Goal: Task Accomplishment & Management: Use online tool/utility

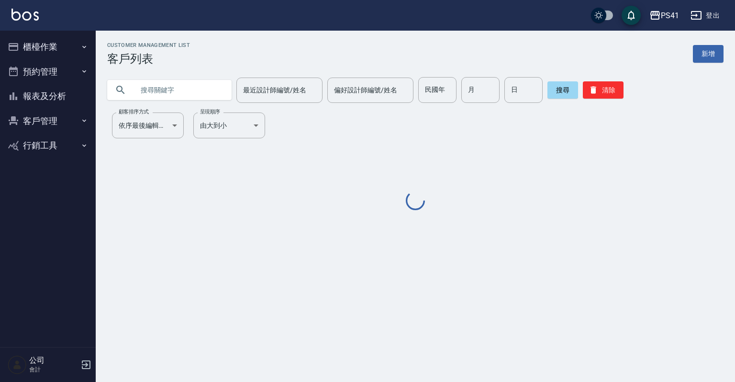
click at [87, 44] on icon "button" at bounding box center [84, 47] width 8 height 8
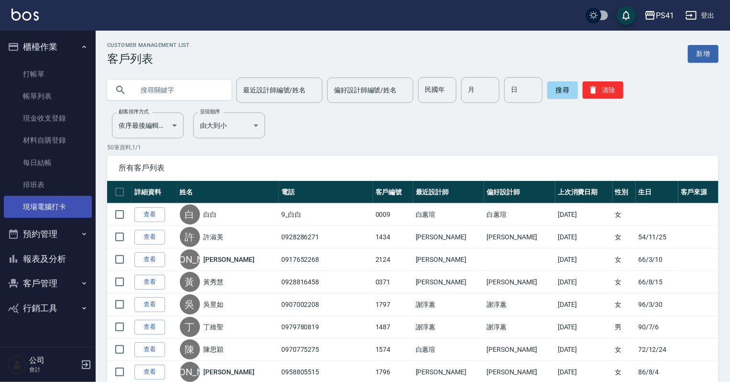
drag, startPoint x: 63, startPoint y: 209, endPoint x: 63, endPoint y: 203, distance: 5.7
click at [63, 209] on link "現場電腦打卡" at bounding box center [48, 207] width 88 height 22
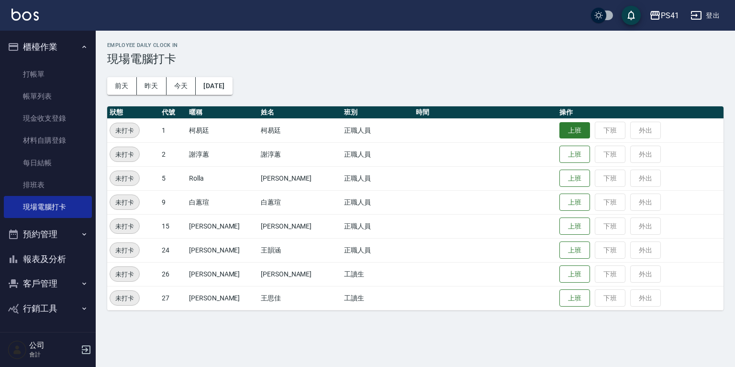
click at [565, 128] on button "上班" at bounding box center [575, 130] width 31 height 17
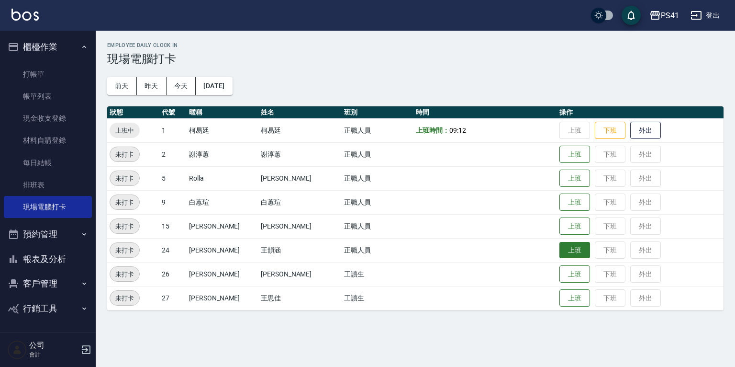
click at [563, 256] on button "上班" at bounding box center [575, 250] width 31 height 17
click at [561, 227] on button "上班" at bounding box center [575, 226] width 31 height 17
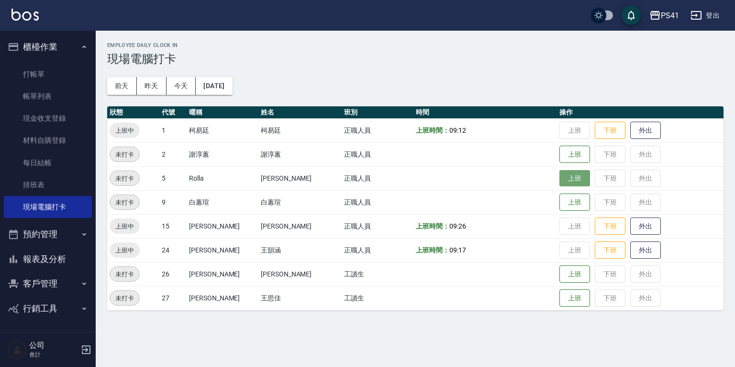
click at [564, 175] on button "上班" at bounding box center [575, 178] width 31 height 17
click at [560, 278] on button "上班" at bounding box center [575, 274] width 31 height 17
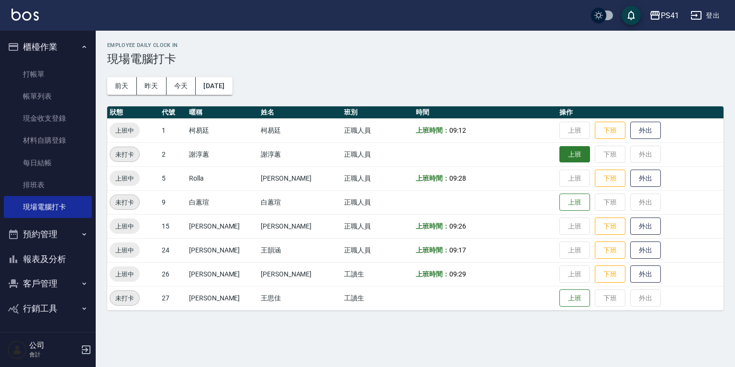
click at [560, 153] on button "上班" at bounding box center [575, 154] width 31 height 17
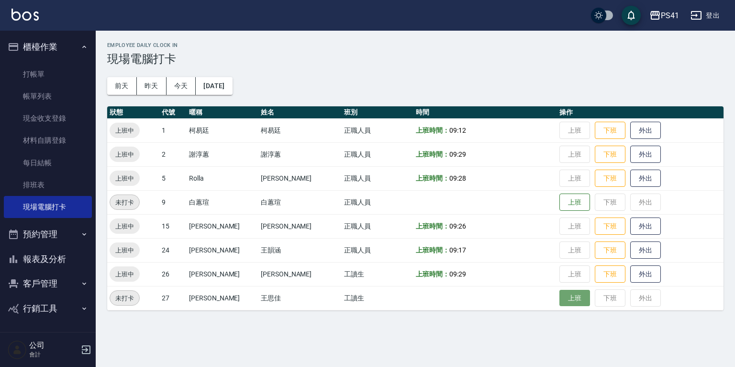
click at [560, 295] on button "上班" at bounding box center [575, 298] width 31 height 17
click at [558, 295] on td "上班 下班 外出" at bounding box center [640, 298] width 167 height 24
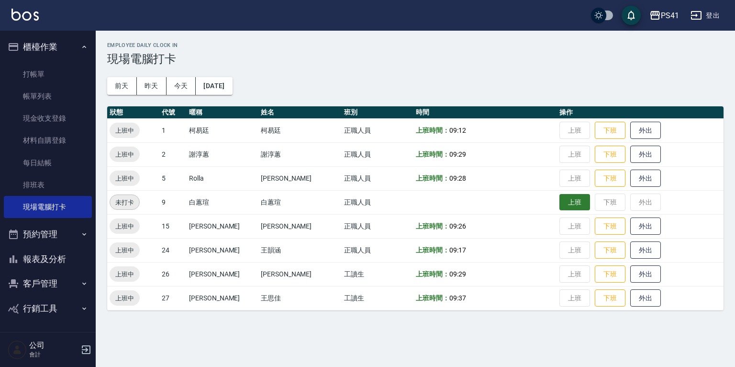
click at [565, 205] on button "上班" at bounding box center [575, 202] width 31 height 17
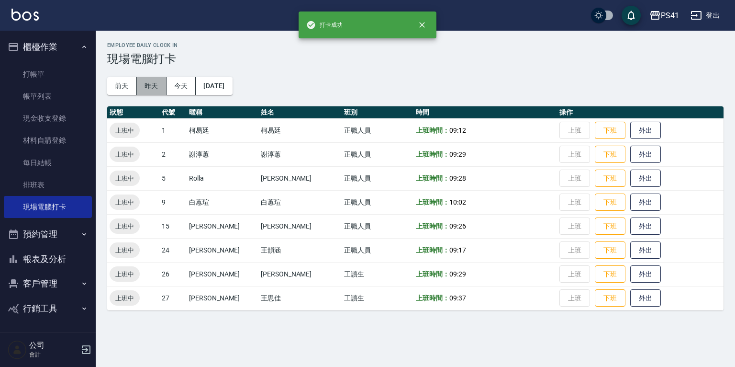
click at [153, 83] on button "昨天" at bounding box center [152, 86] width 30 height 18
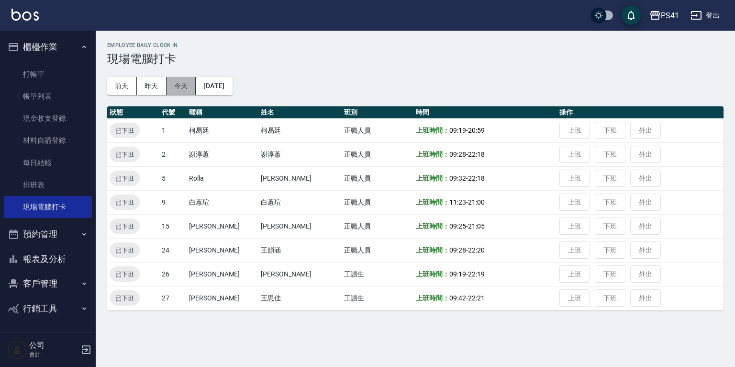
click at [180, 85] on button "今天" at bounding box center [182, 86] width 30 height 18
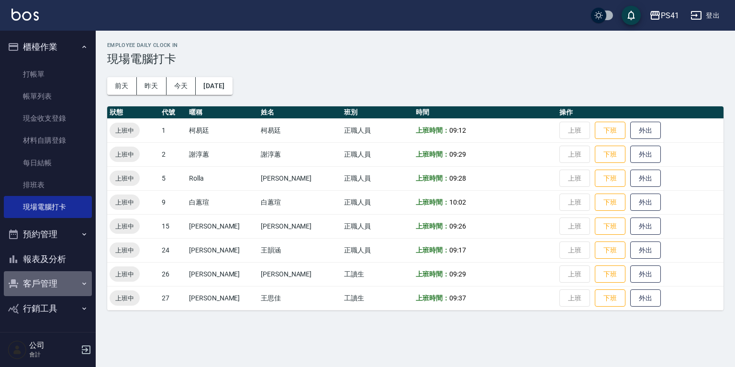
click at [40, 277] on button "客戶管理" at bounding box center [48, 283] width 88 height 25
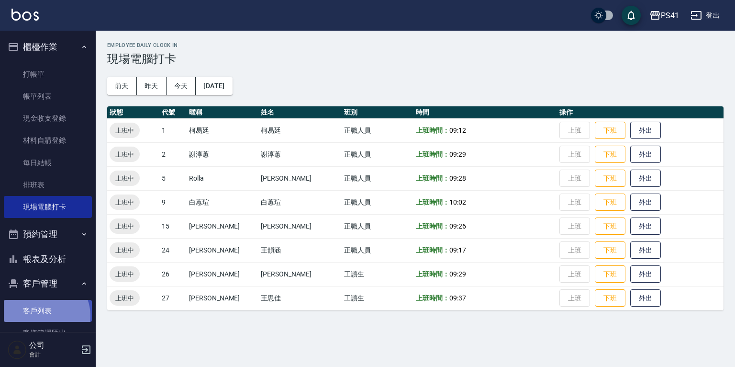
click at [43, 315] on link "客戶列表" at bounding box center [48, 311] width 88 height 22
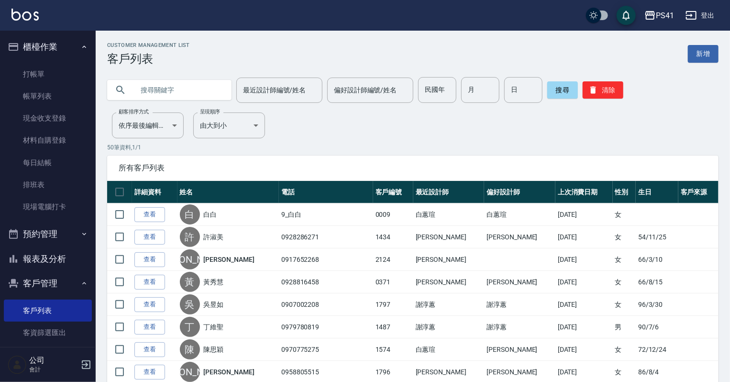
click at [169, 86] on input "text" at bounding box center [179, 90] width 90 height 26
type input "陳宥涵"
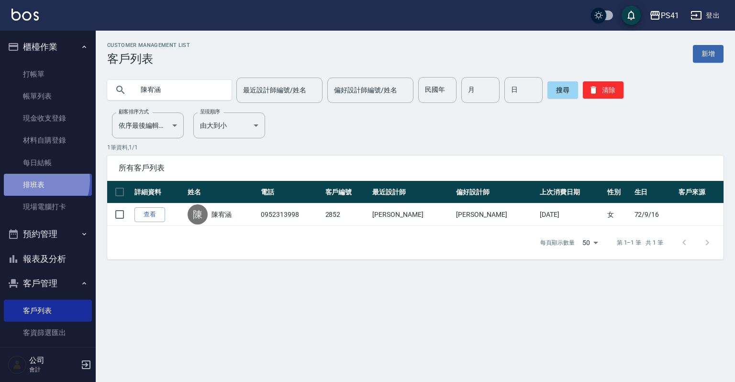
click at [33, 180] on link "排班表" at bounding box center [48, 185] width 88 height 22
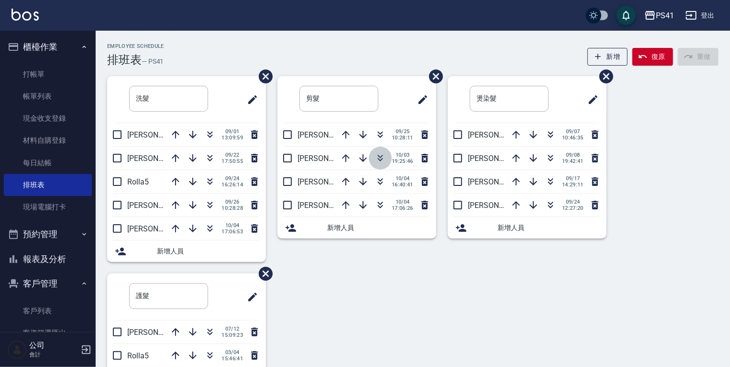
click at [377, 157] on icon "button" at bounding box center [380, 157] width 11 height 11
click at [56, 257] on button "報表及分析" at bounding box center [48, 259] width 88 height 25
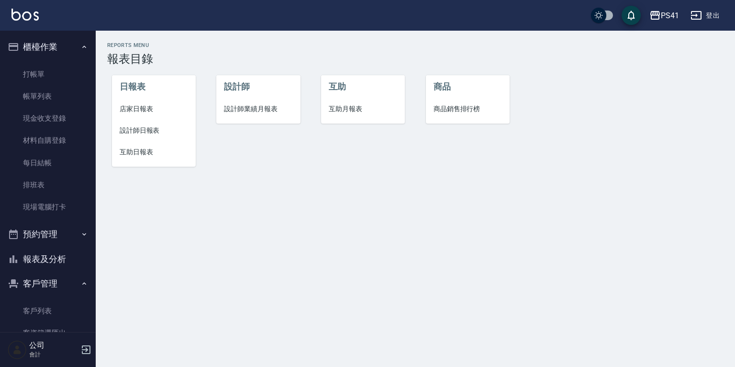
click at [149, 133] on span "設計師日報表" at bounding box center [154, 130] width 68 height 10
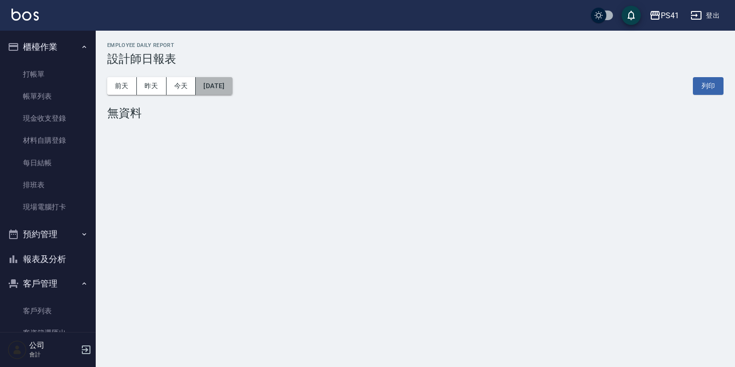
click at [218, 82] on button "[DATE]" at bounding box center [214, 86] width 36 height 18
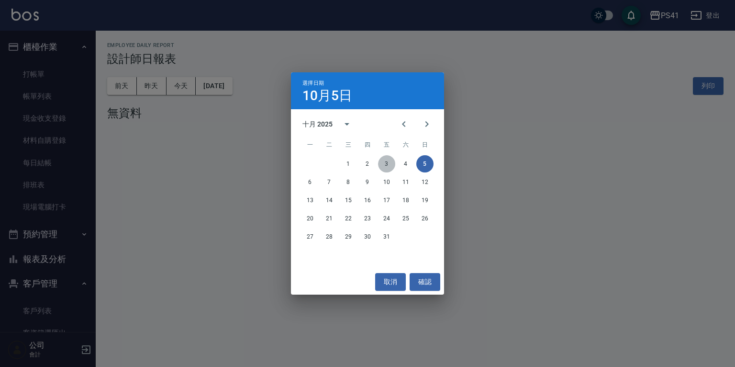
click at [387, 163] on button "3" at bounding box center [386, 163] width 17 height 17
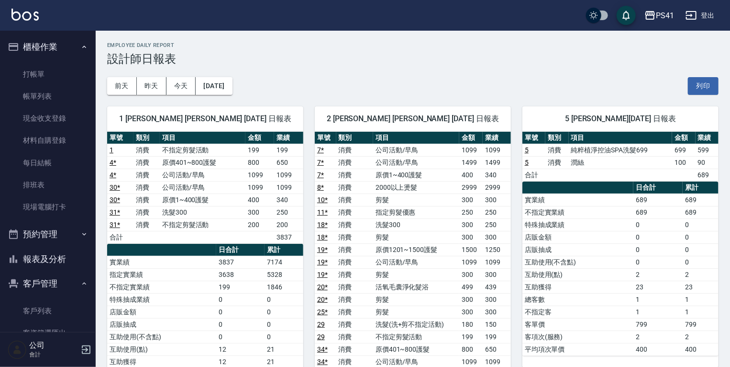
click at [59, 257] on button "報表及分析" at bounding box center [48, 259] width 88 height 25
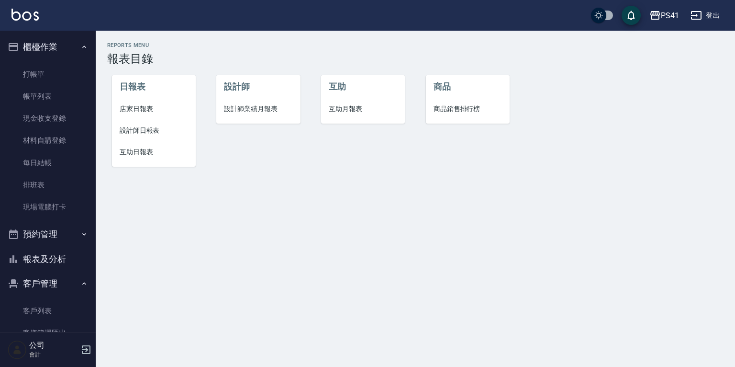
click at [155, 127] on span "設計師日報表" at bounding box center [154, 130] width 68 height 10
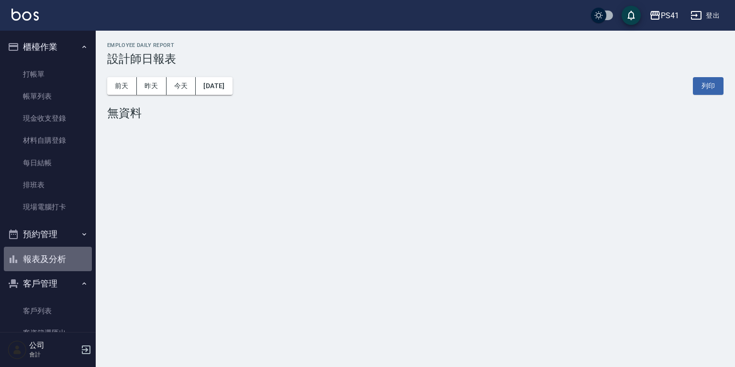
click at [56, 261] on button "報表及分析" at bounding box center [48, 259] width 88 height 25
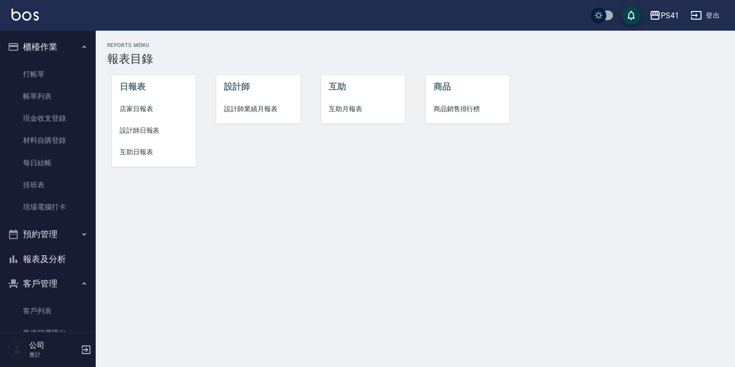
click at [264, 109] on span "設計師業績月報表" at bounding box center [258, 109] width 68 height 10
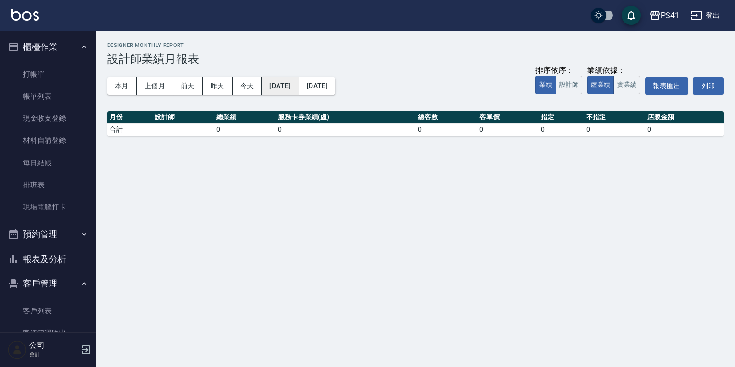
click at [285, 86] on button "[DATE]" at bounding box center [280, 86] width 37 height 18
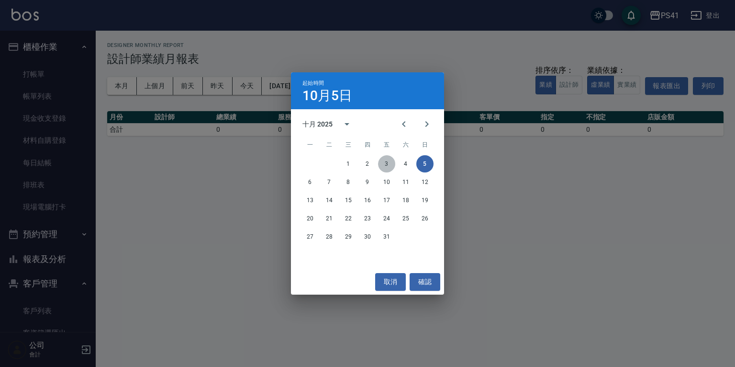
click at [385, 161] on button "3" at bounding box center [386, 163] width 17 height 17
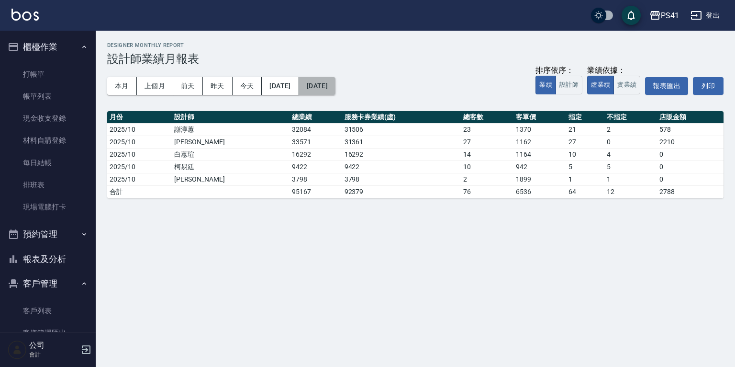
click at [336, 85] on button "[DATE]" at bounding box center [317, 86] width 36 height 18
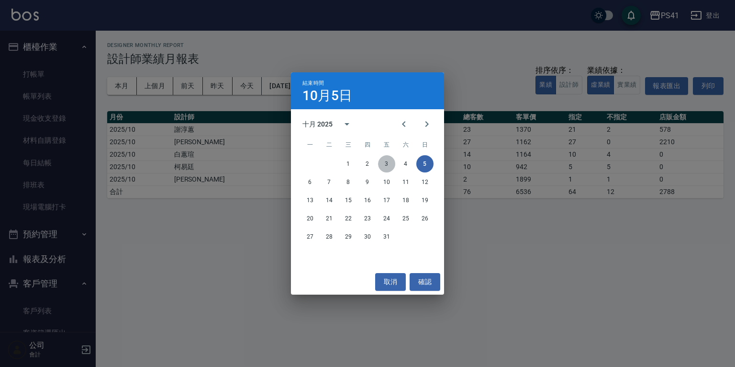
click at [385, 162] on button "3" at bounding box center [386, 163] width 17 height 17
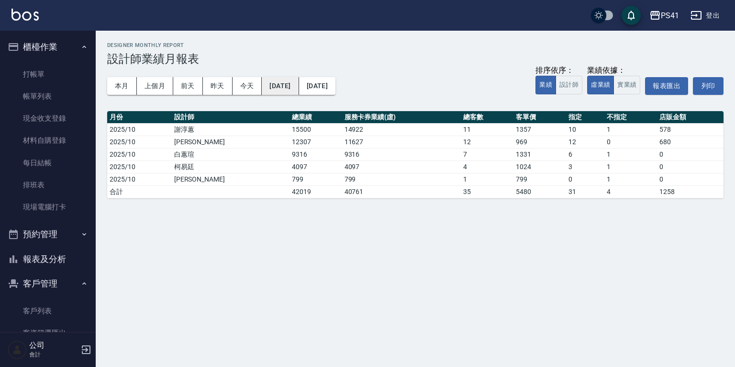
click at [281, 84] on button "[DATE]" at bounding box center [280, 86] width 37 height 18
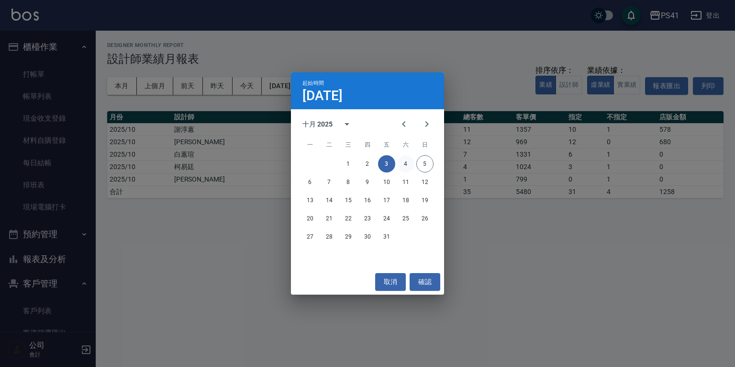
click at [407, 159] on button "4" at bounding box center [405, 163] width 17 height 17
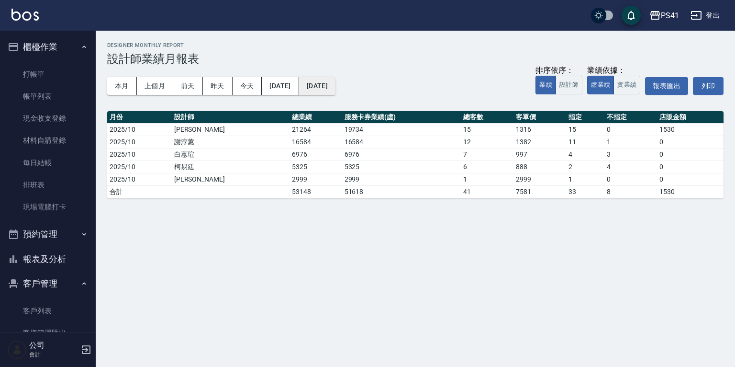
click at [336, 86] on button "[DATE]" at bounding box center [317, 86] width 36 height 18
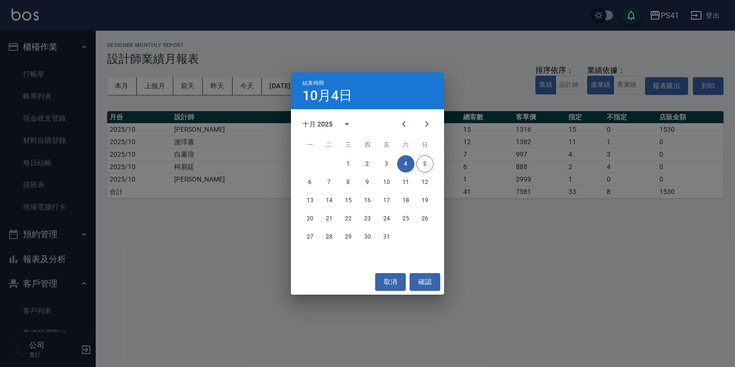
click at [412, 164] on button "4" at bounding box center [405, 163] width 17 height 17
click at [486, 254] on div "結束時間 [DATE] 十月 2025 一 二 三 四 五 六 日 1 2 3 4 5 6 7 8 9 10 11 12 13 14 15 16 17 18 …" at bounding box center [367, 183] width 735 height 367
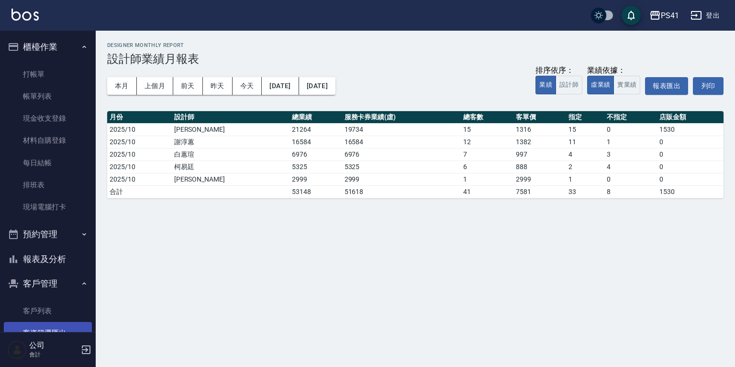
drag, startPoint x: 42, startPoint y: 309, endPoint x: 42, endPoint y: 325, distance: 15.3
click at [42, 309] on link "客戶列表" at bounding box center [48, 311] width 88 height 22
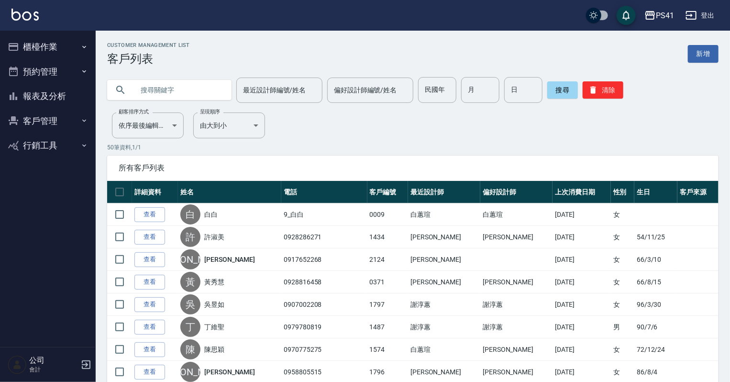
click at [202, 91] on input "text" at bounding box center [179, 90] width 90 height 26
type input "0988912033"
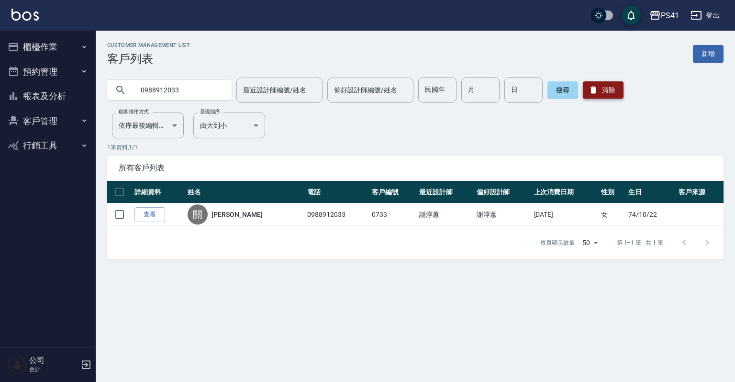
click at [366, 97] on button "清除" at bounding box center [603, 89] width 41 height 17
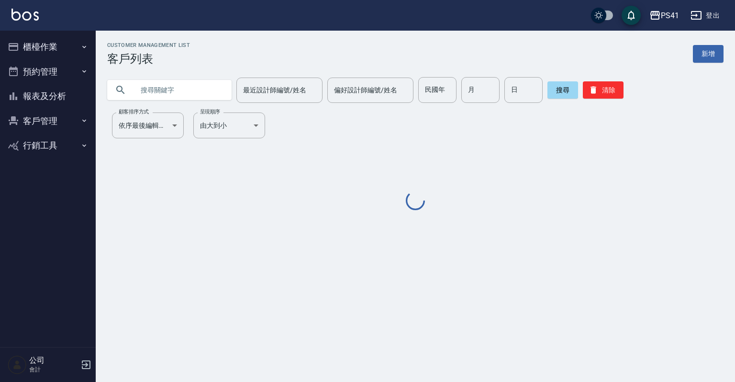
click at [166, 88] on input "text" at bounding box center [179, 90] width 90 height 26
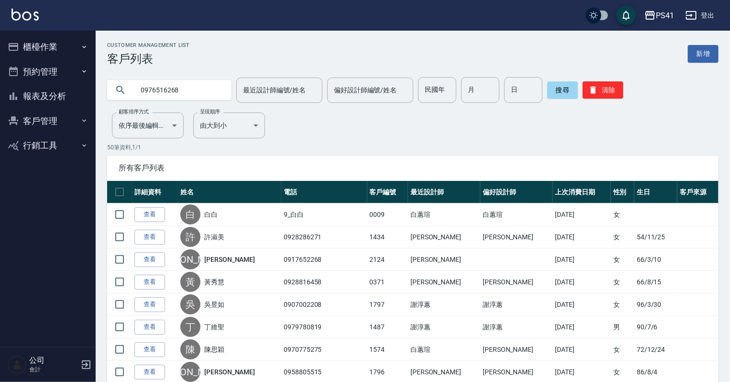
type input "0976516268"
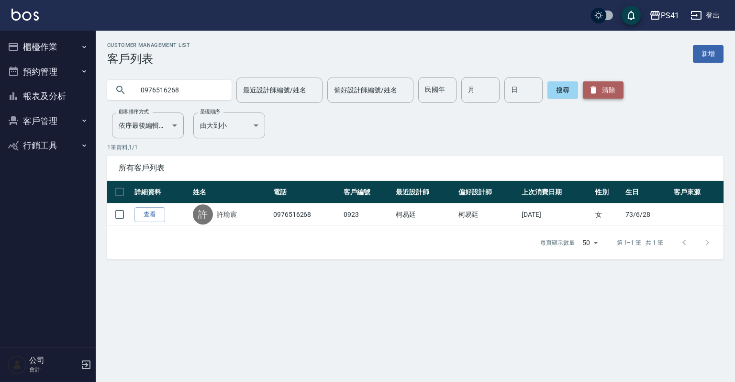
click at [366, 93] on button "清除" at bounding box center [603, 89] width 41 height 17
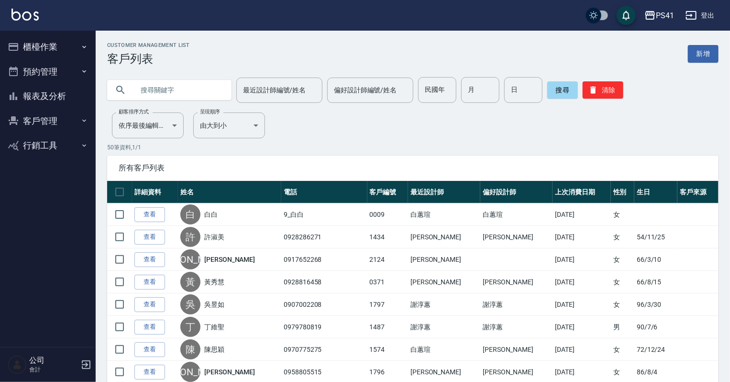
click at [183, 90] on input "text" at bounding box center [179, 90] width 90 height 26
type input "0928121846"
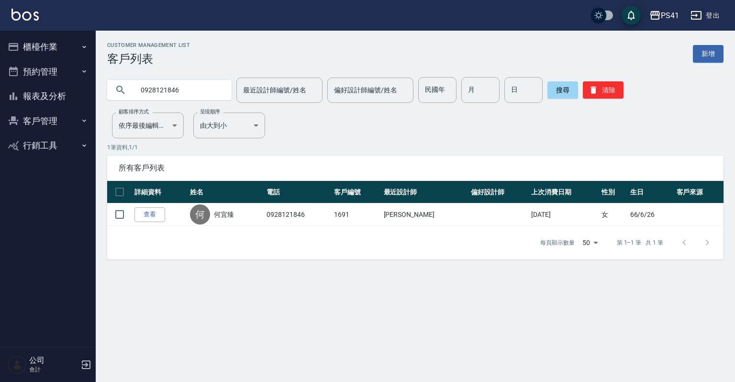
drag, startPoint x: 199, startPoint y: 96, endPoint x: 0, endPoint y: 122, distance: 200.8
click at [0, 122] on div "PS41 登出 櫃檯作業 打帳單 帳單列表 現金收支登錄 材料自購登錄 每日結帳 排班表 現場電腦打卡 預約管理 預約管理 單日預約紀錄 單週預約紀錄 報表及…" at bounding box center [367, 191] width 735 height 382
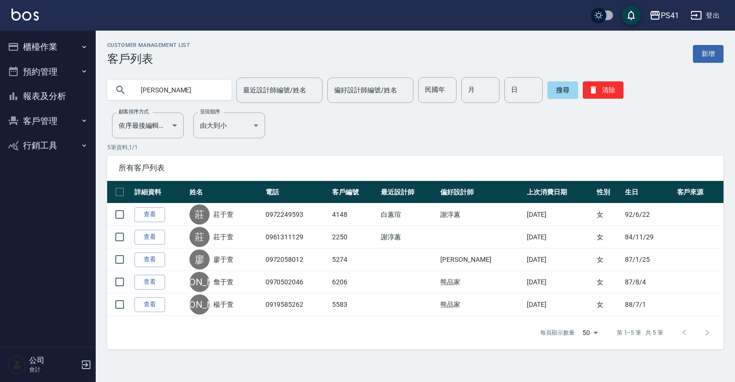
type input "于"
type input "吳怡君"
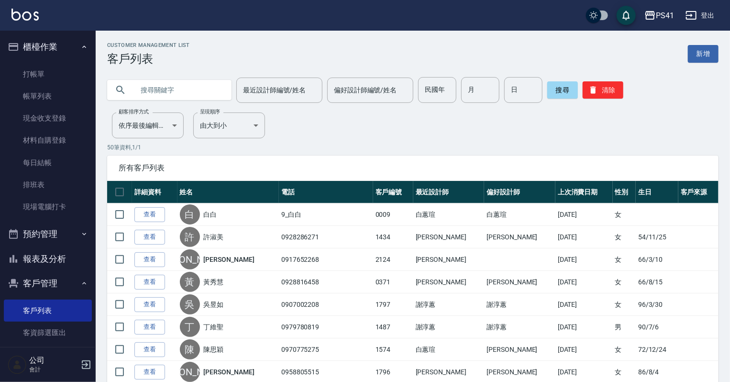
click at [178, 98] on input "text" at bounding box center [179, 90] width 90 height 26
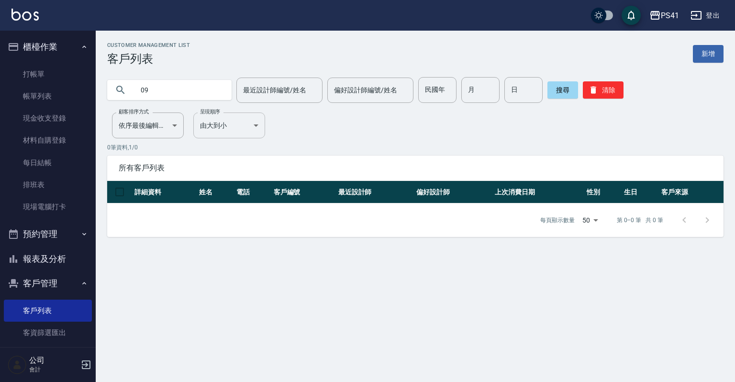
type input "0"
type input "陳小娟"
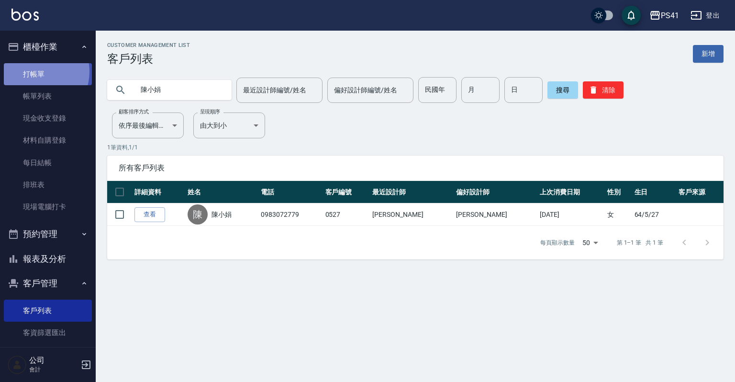
click at [34, 71] on link "打帳單" at bounding box center [48, 74] width 88 height 22
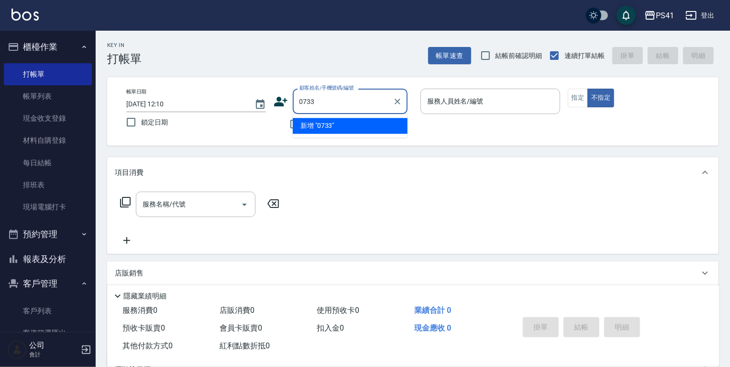
type input "0733"
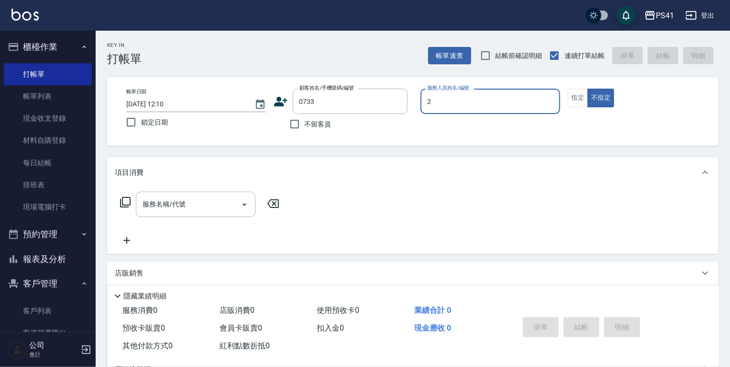
type input "謝淳蕙-2"
type button "false"
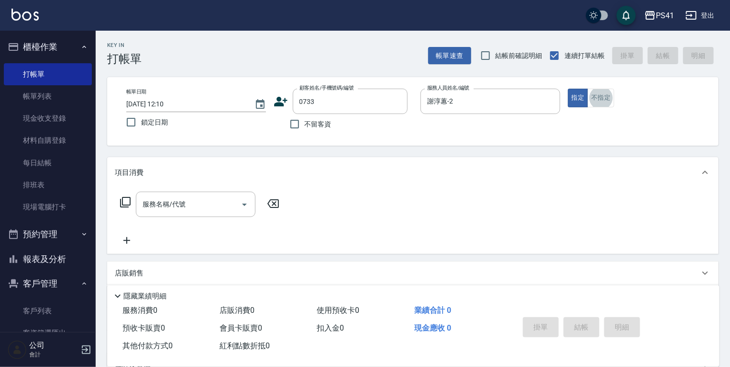
type input "關慧欣/0988912033/0733"
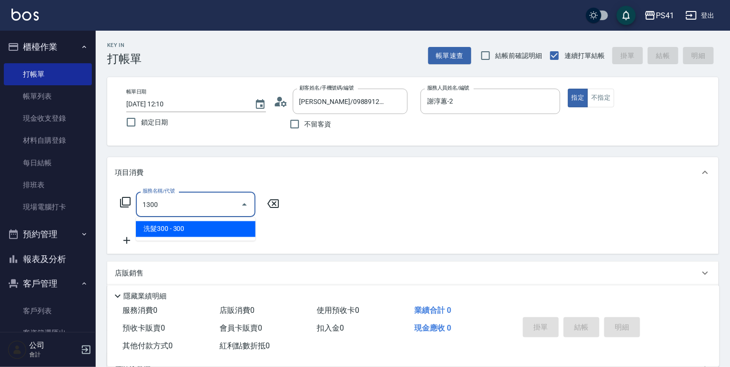
type input "洗髮300(1300)"
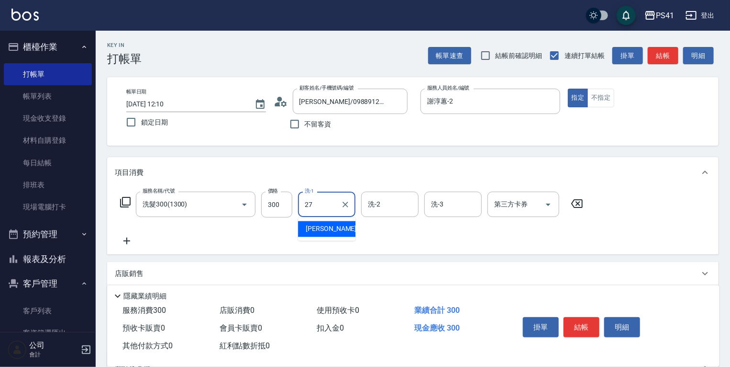
type input "佳佳-27"
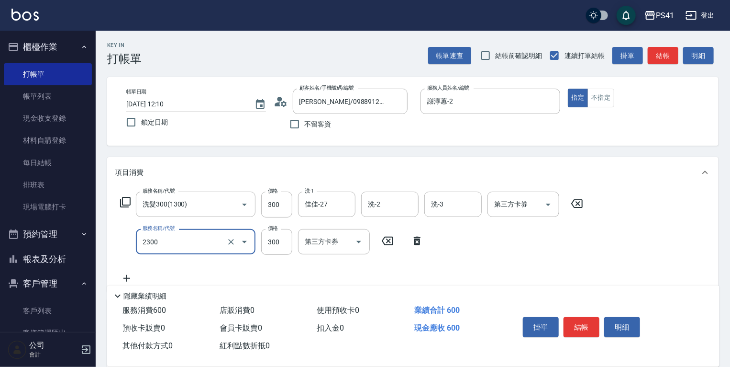
type input "剪髮(2300)"
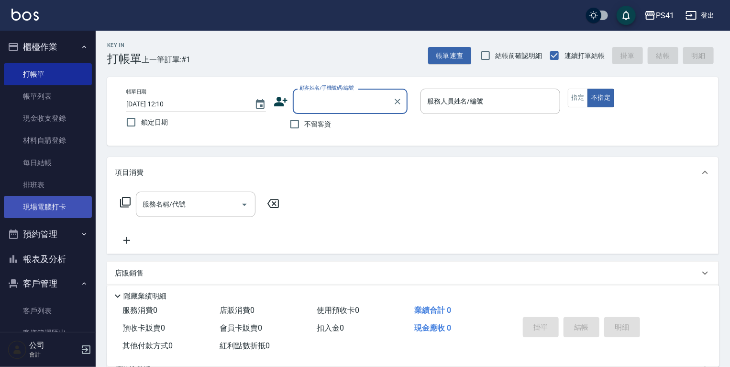
click at [48, 207] on link "現場電腦打卡" at bounding box center [48, 207] width 88 height 22
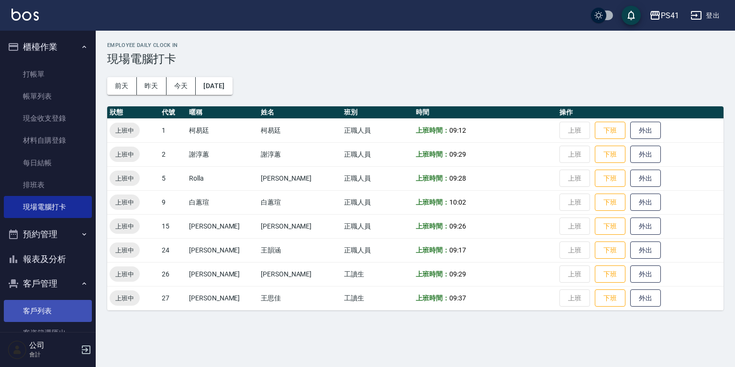
click at [50, 300] on link "客戶列表" at bounding box center [48, 311] width 88 height 22
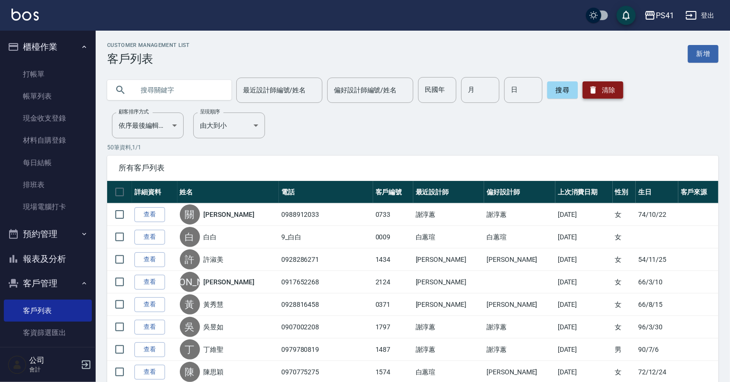
click at [615, 94] on button "清除" at bounding box center [603, 89] width 41 height 17
click at [186, 80] on input "text" at bounding box center [179, 90] width 90 height 26
type input "0970188909"
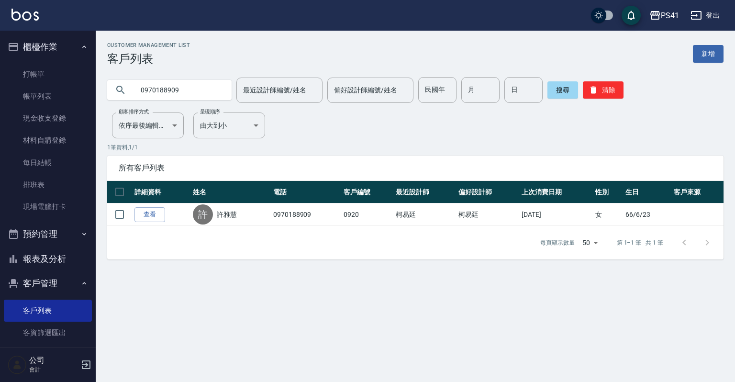
drag, startPoint x: 58, startPoint y: 263, endPoint x: 58, endPoint y: 258, distance: 5.3
click at [58, 263] on button "報表及分析" at bounding box center [48, 259] width 88 height 25
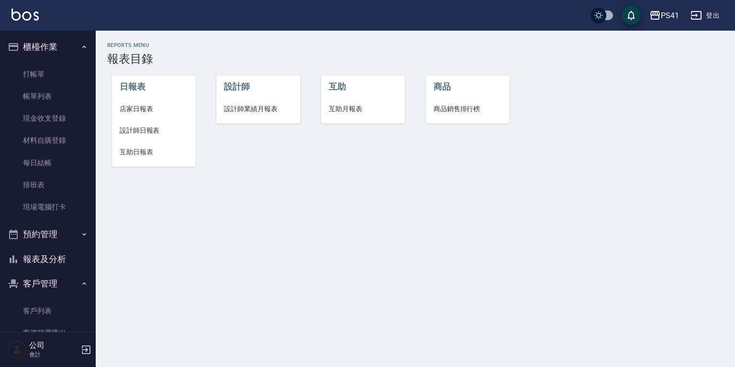
click at [121, 124] on li "設計師日報表" at bounding box center [154, 131] width 84 height 22
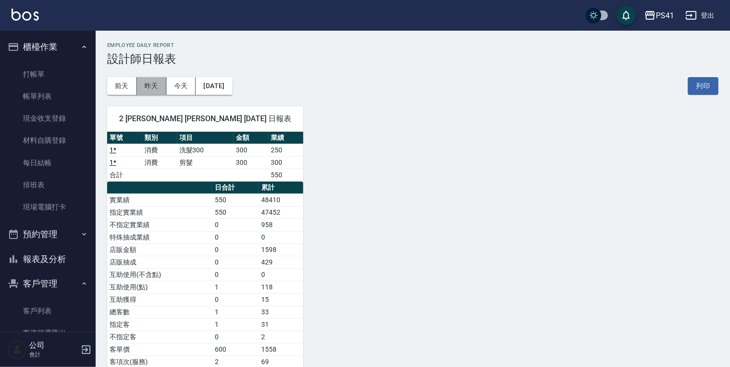
click at [147, 84] on button "昨天" at bounding box center [152, 86] width 30 height 18
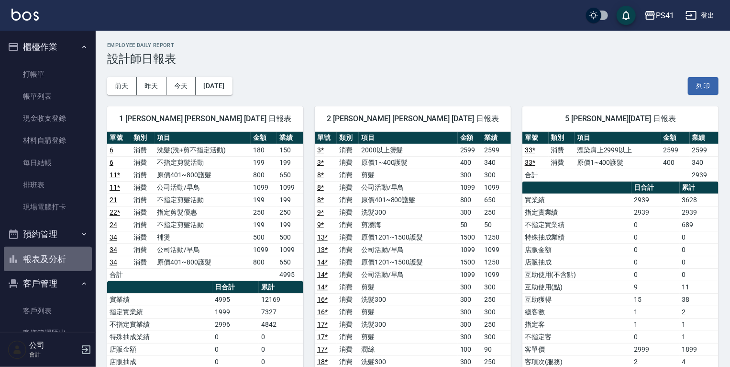
click at [57, 255] on button "報表及分析" at bounding box center [48, 259] width 88 height 25
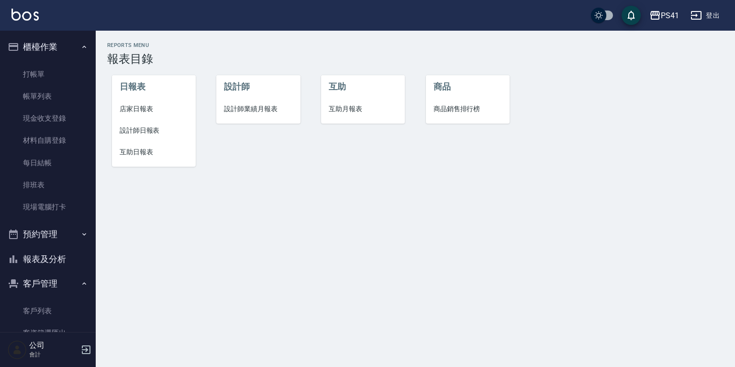
click at [232, 104] on span "設計師業績月報表" at bounding box center [258, 109] width 68 height 10
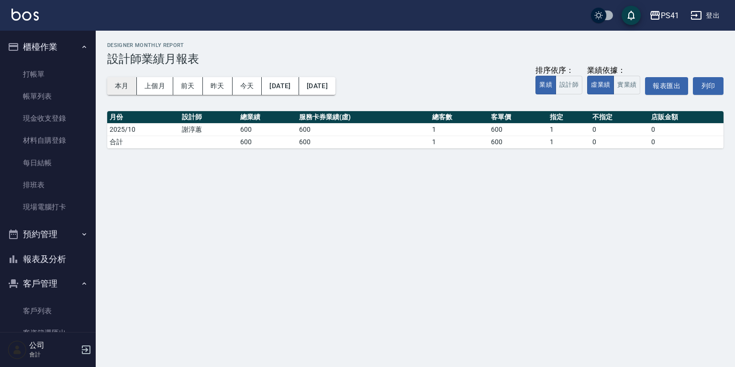
click at [128, 84] on button "本月" at bounding box center [122, 86] width 30 height 18
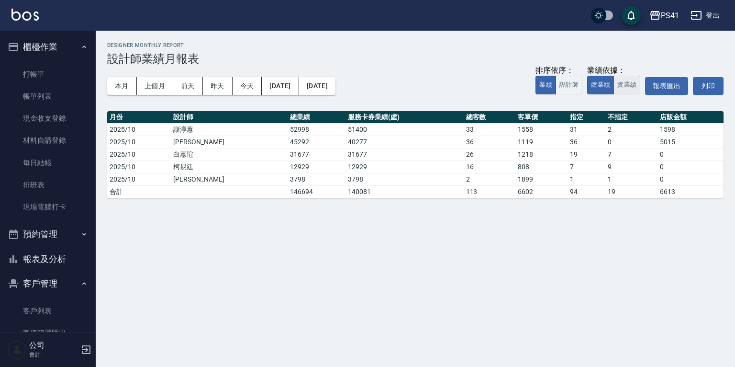
click at [629, 83] on button "實業績" at bounding box center [627, 85] width 27 height 19
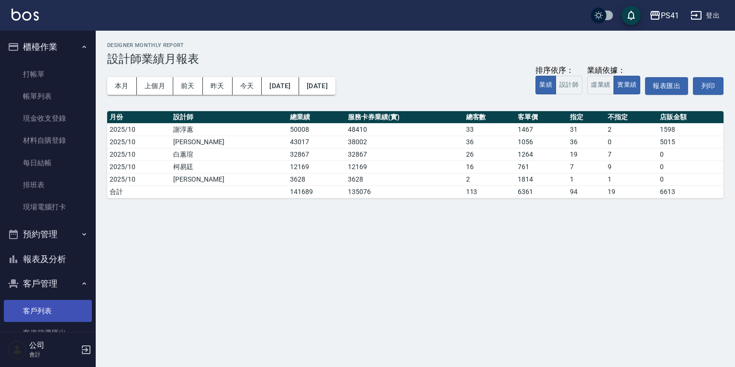
click at [34, 306] on link "客戶列表" at bounding box center [48, 311] width 88 height 22
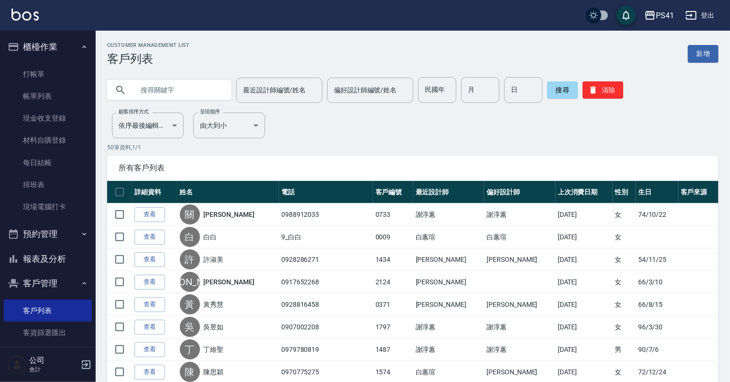
click at [166, 96] on input "text" at bounding box center [179, 90] width 90 height 26
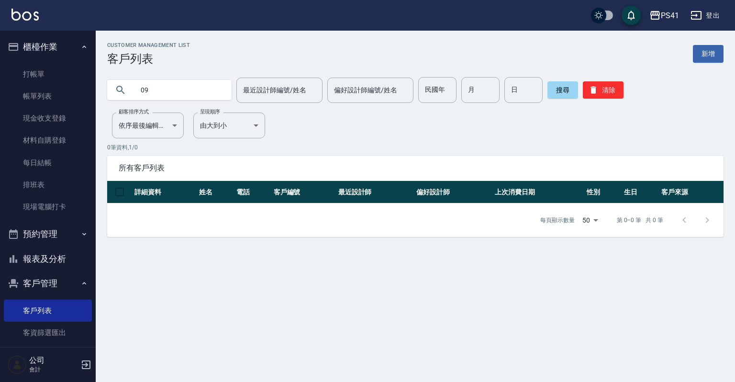
type input "0"
type input "劉艾"
drag, startPoint x: 49, startPoint y: 175, endPoint x: 45, endPoint y: 162, distance: 13.9
click at [49, 175] on link "排班表" at bounding box center [48, 185] width 88 height 22
